Goal: Task Accomplishment & Management: Manage account settings

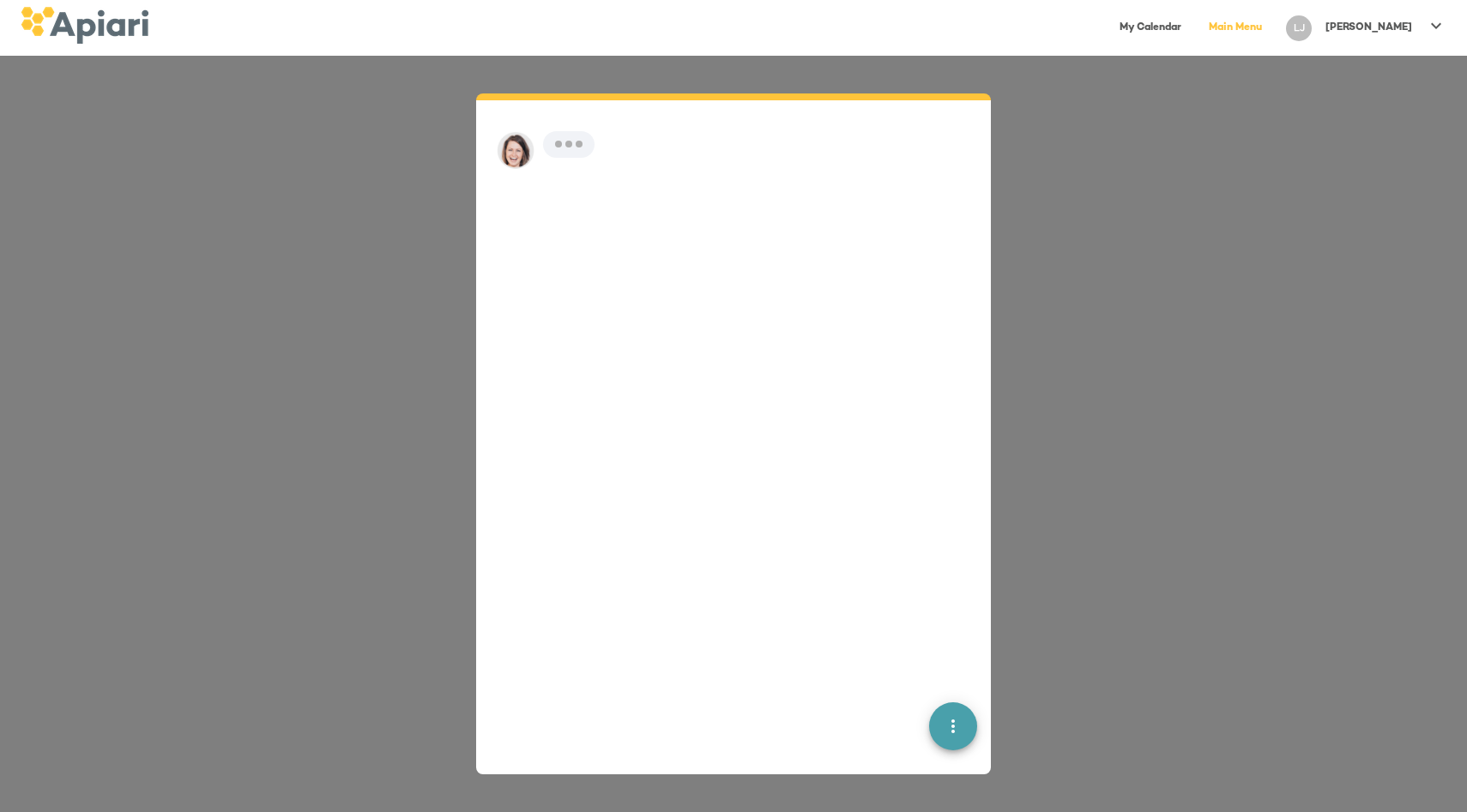
scroll to position [24, 0]
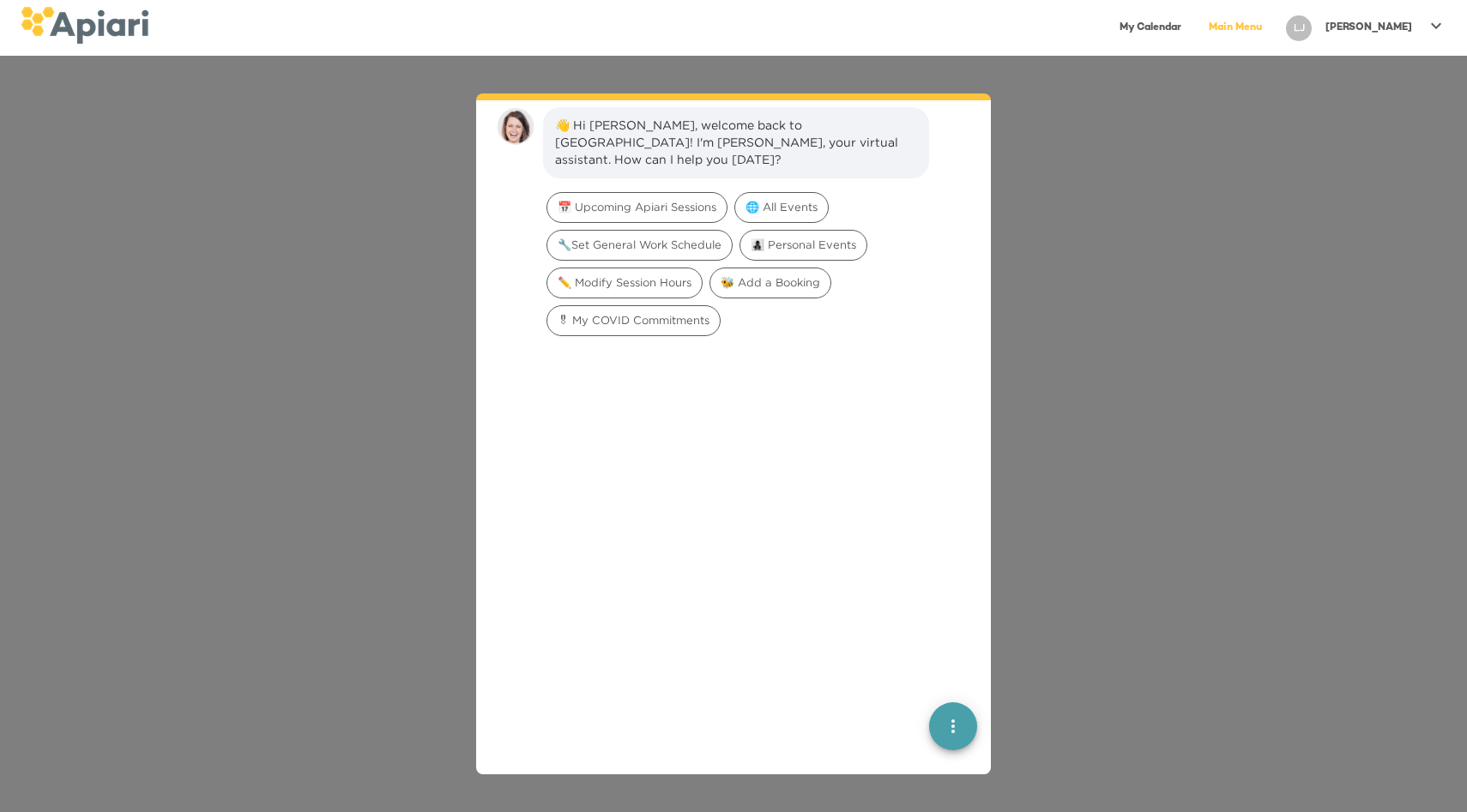
click at [951, 725] on icon "quick menu" at bounding box center [952, 726] width 21 height 21
click at [950, 668] on img "button" at bounding box center [953, 665] width 18 height 18
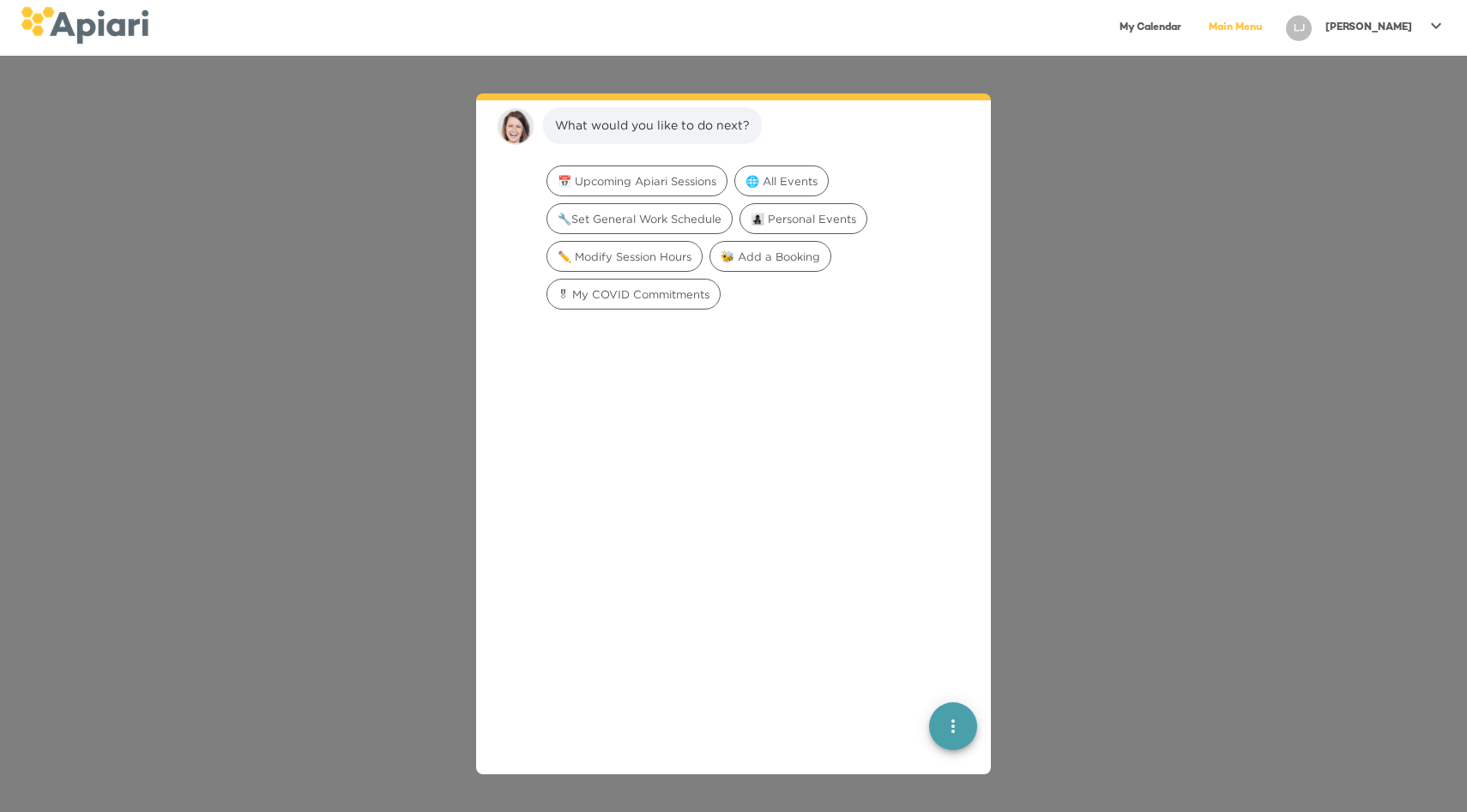
click at [1192, 27] on link "My Calendar" at bounding box center [1150, 28] width 82 height 35
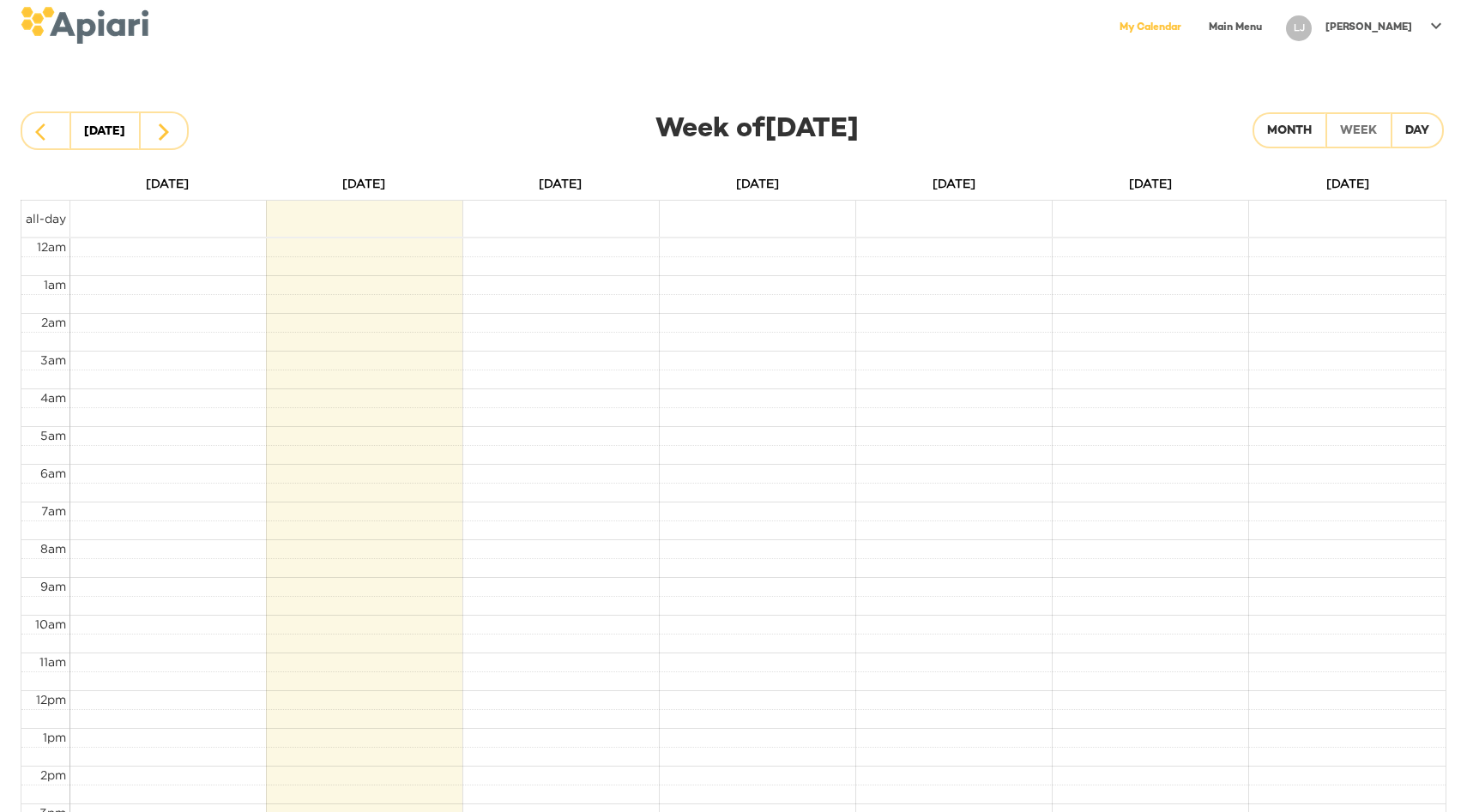
click at [1272, 23] on link "Main Menu" at bounding box center [1235, 28] width 73 height 35
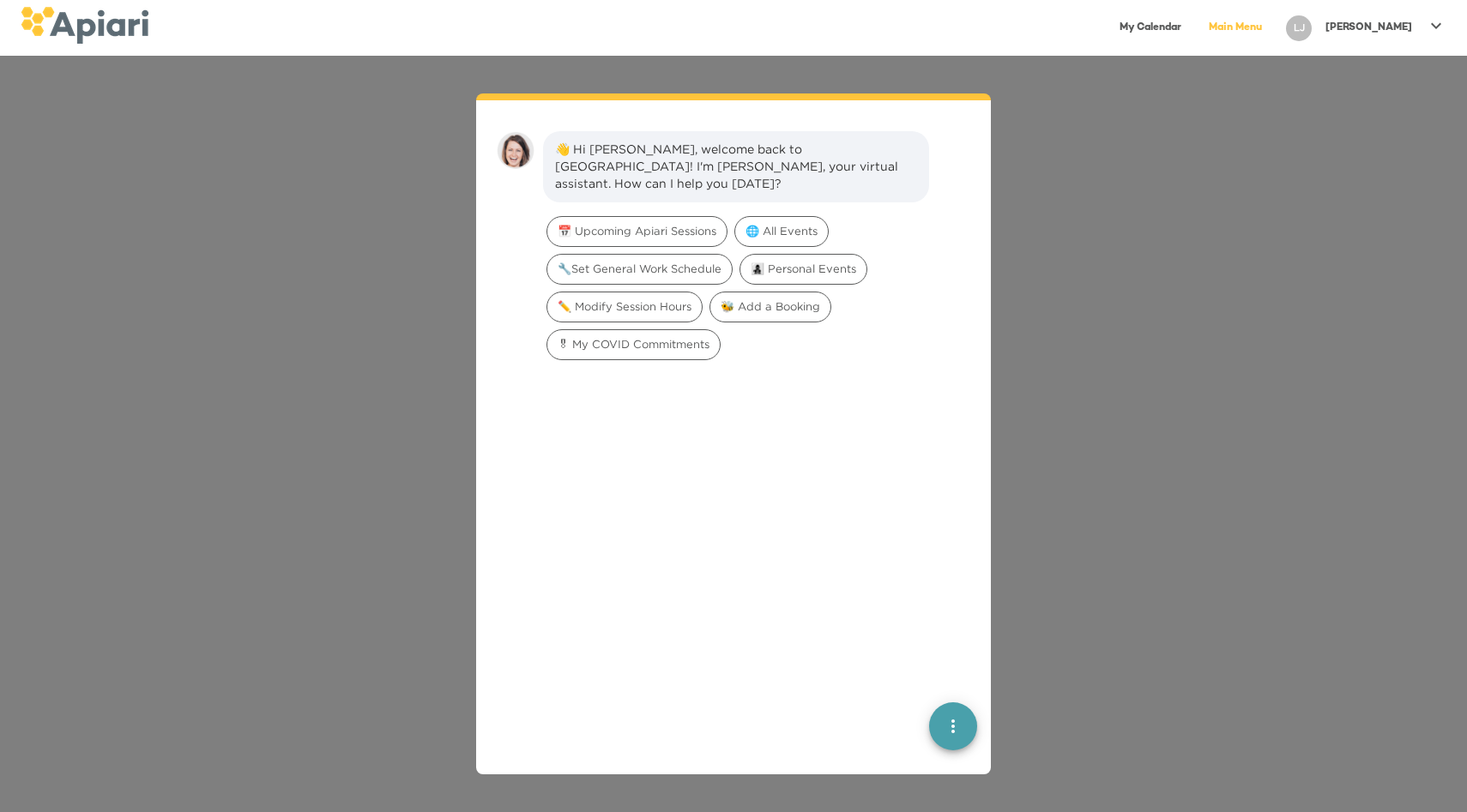
scroll to position [24, 0]
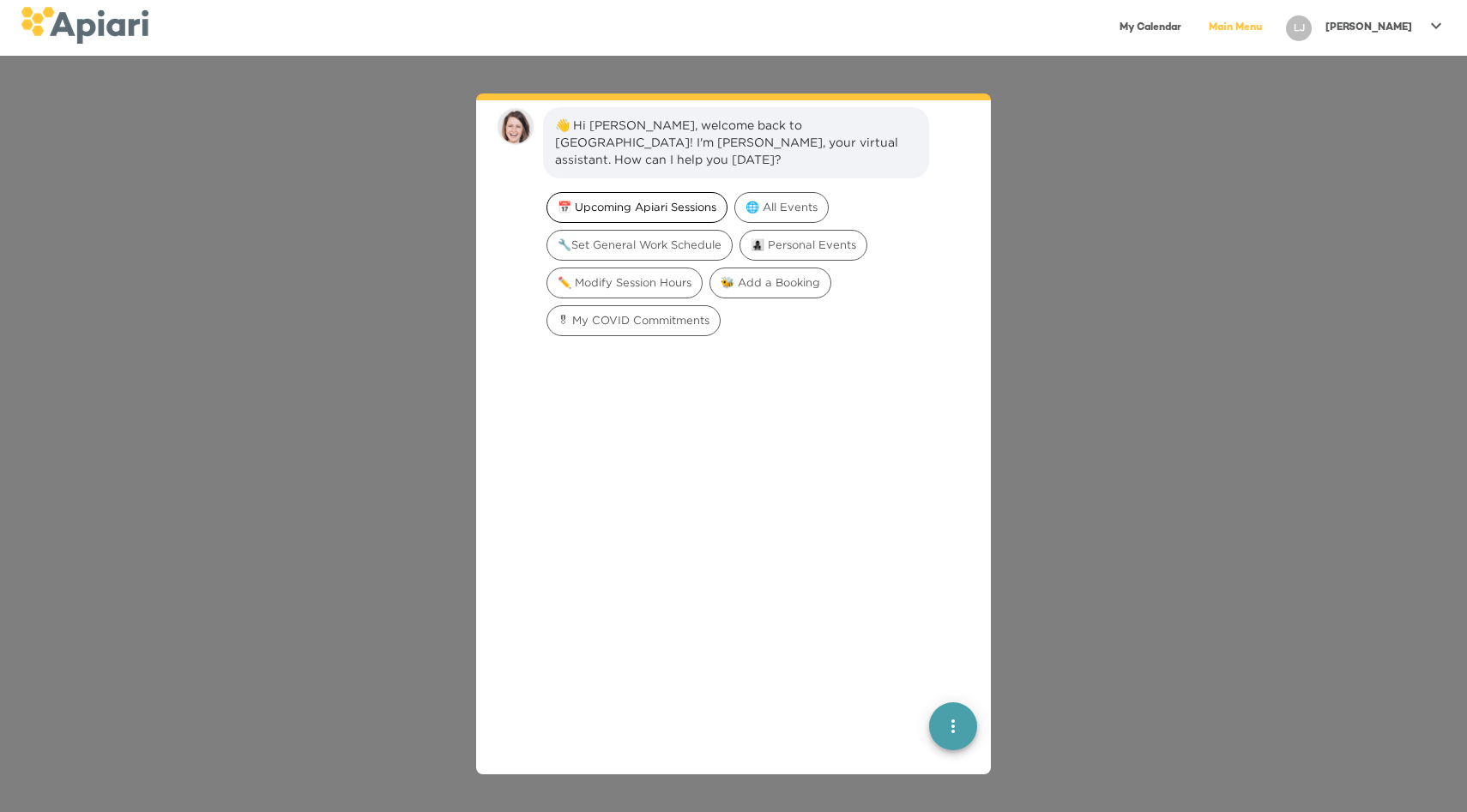
click at [670, 199] on span "📅 Upcoming Apiari Sessions" at bounding box center [636, 206] width 179 height 17
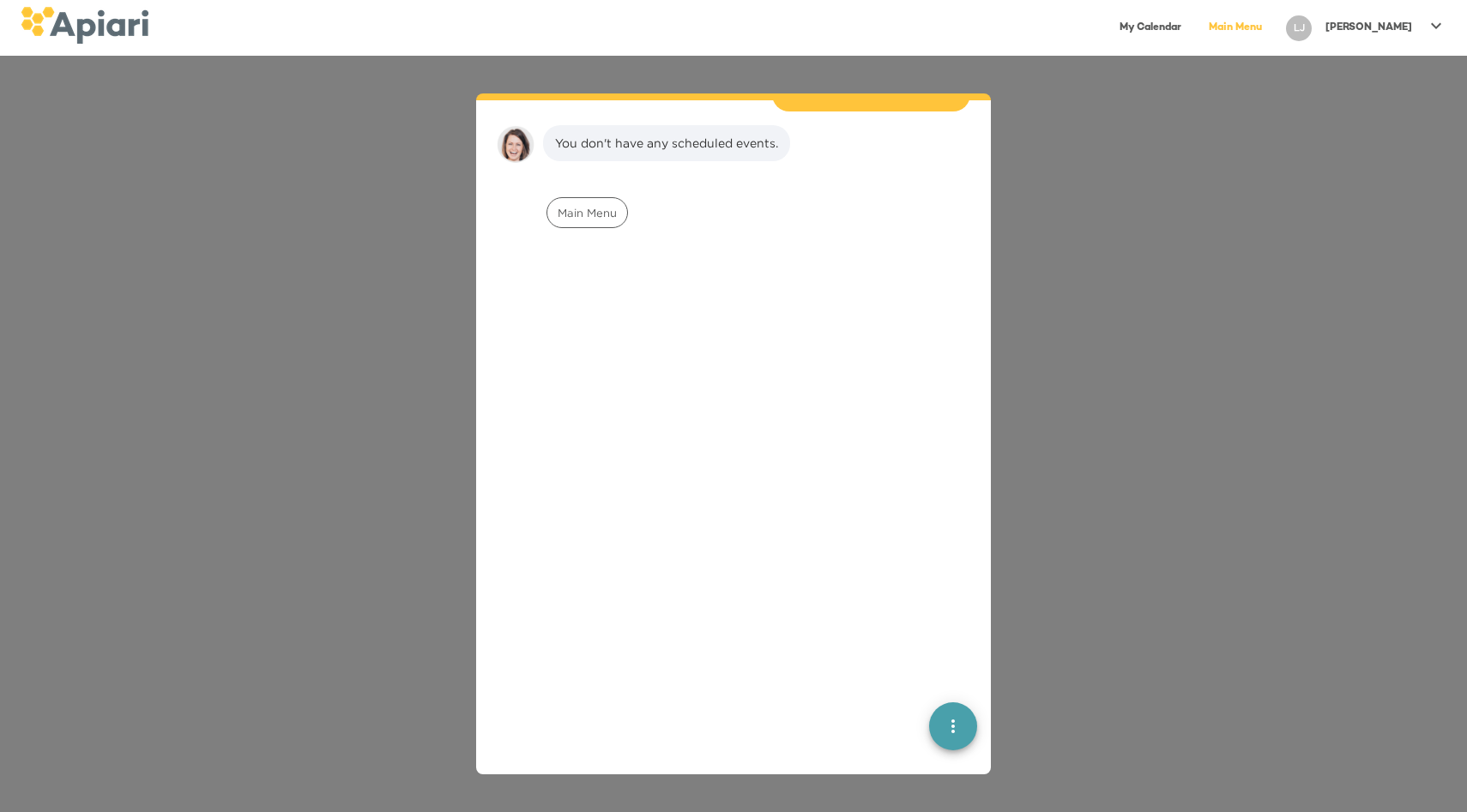
scroll to position [142, 0]
click at [1439, 23] on icon at bounding box center [1436, 25] width 21 height 21
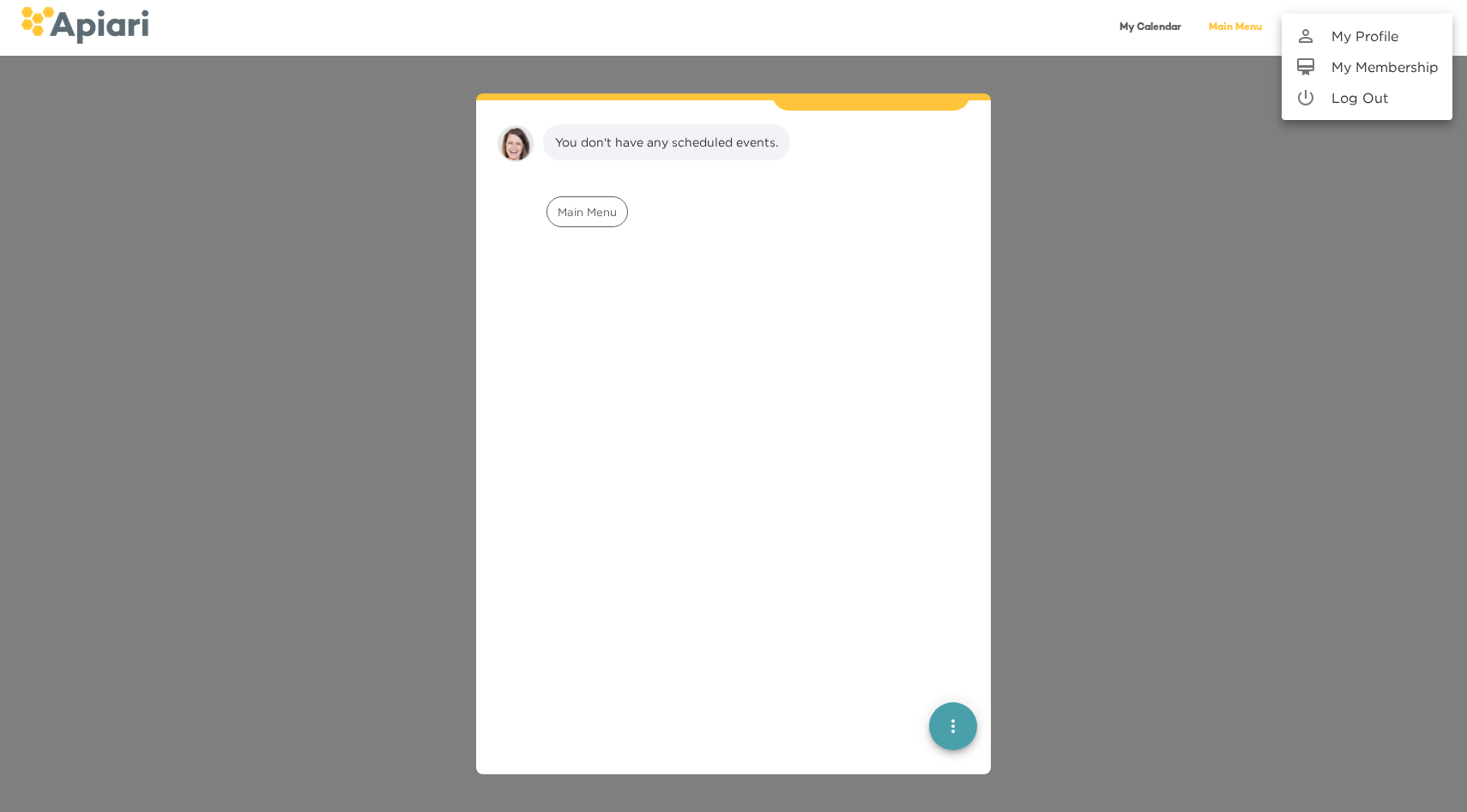
click at [1402, 63] on p "My Membership" at bounding box center [1385, 67] width 108 height 21
